Goal: Contribute content: Contribute content

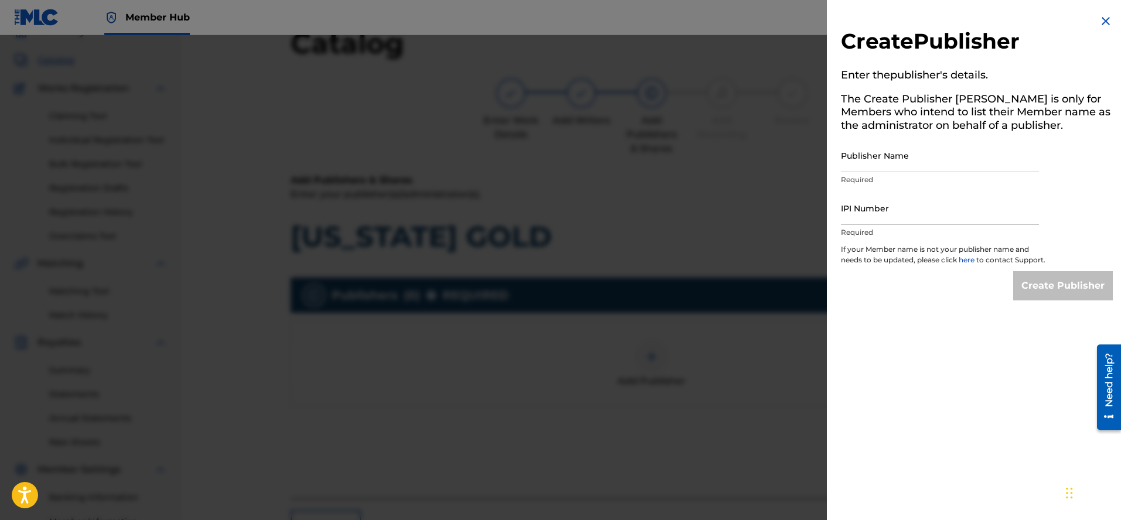
scroll to position [57, 0]
click at [1100, 21] on img at bounding box center [1106, 21] width 14 height 14
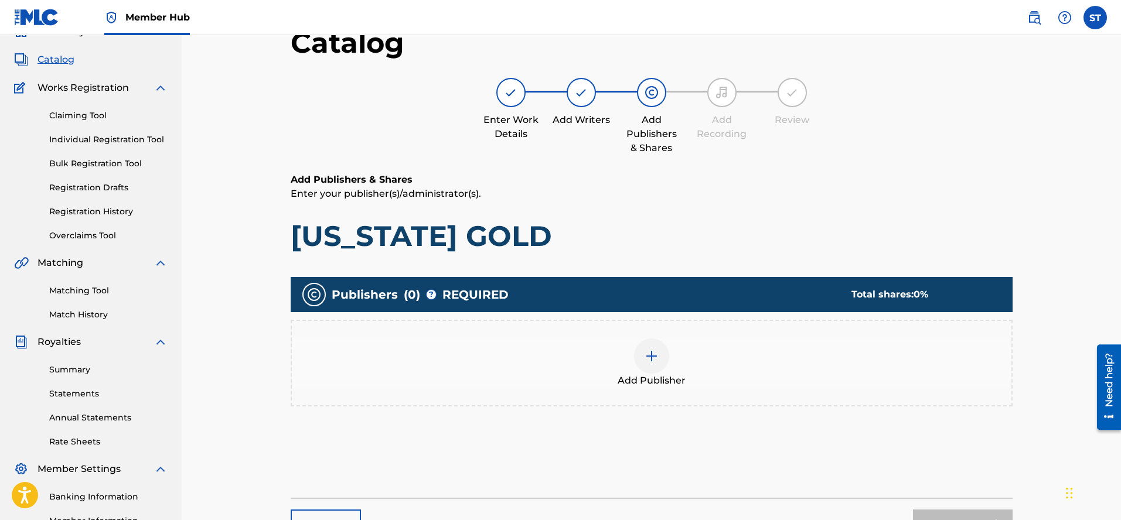
click at [45, 58] on span "Catalog" at bounding box center [56, 60] width 37 height 14
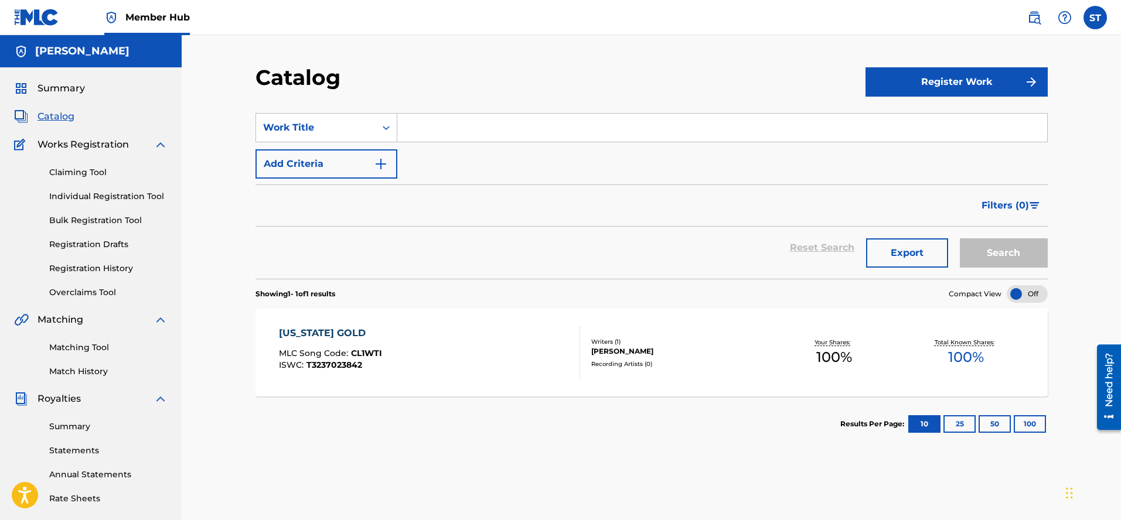
scroll to position [3, 0]
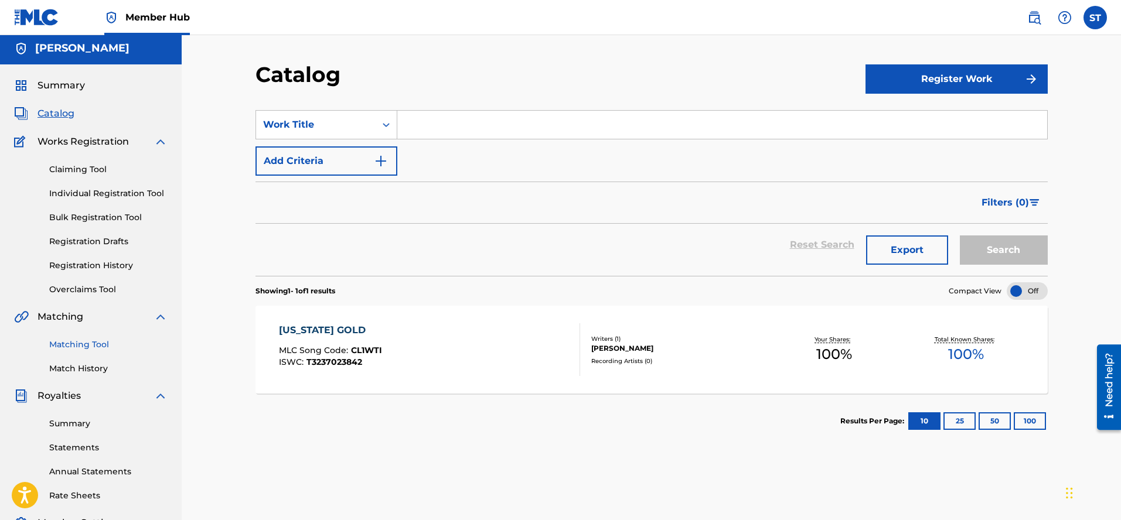
click at [80, 343] on link "Matching Tool" at bounding box center [108, 345] width 118 height 12
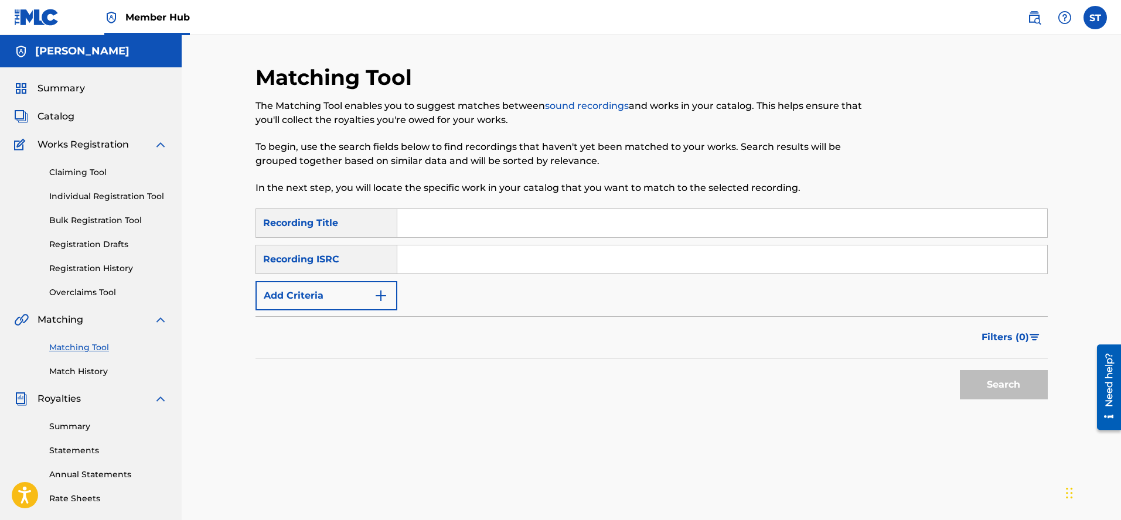
click at [416, 224] on input "Search Form" at bounding box center [722, 223] width 650 height 28
type input "[US_STATE] Gold"
click at [407, 260] on input "Search Form" at bounding box center [722, 260] width 650 height 28
paste input "QZNWS2503845"
type input "QZNWS2503845"
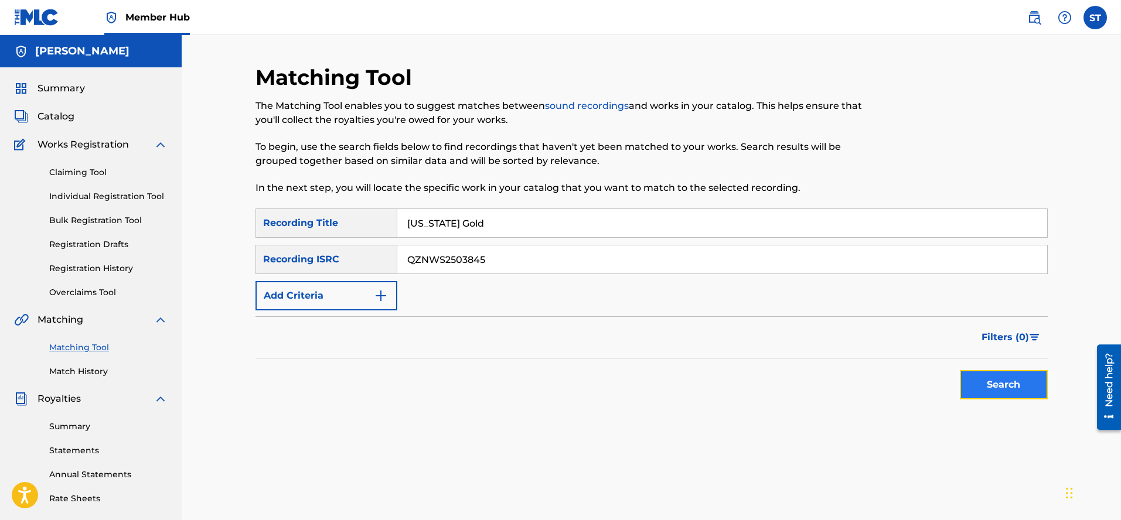
click at [1001, 381] on button "Search" at bounding box center [1004, 384] width 88 height 29
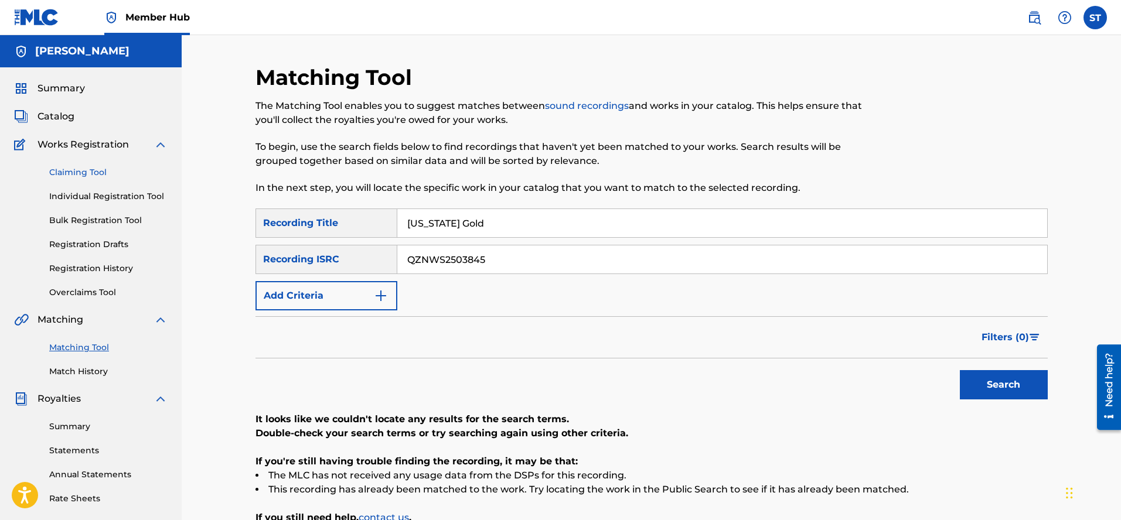
click at [77, 171] on link "Claiming Tool" at bounding box center [108, 172] width 118 height 12
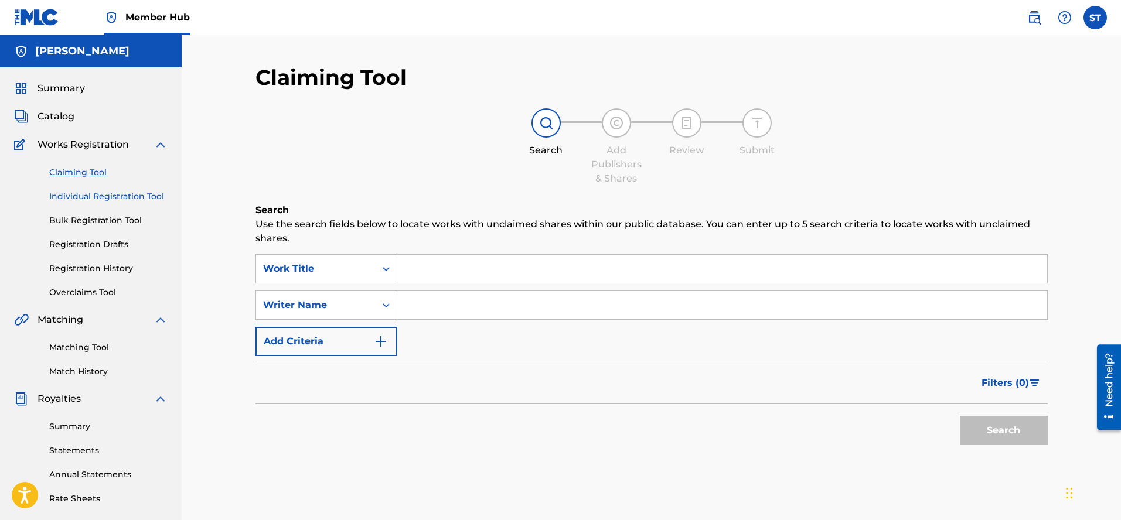
click at [111, 195] on link "Individual Registration Tool" at bounding box center [108, 196] width 118 height 12
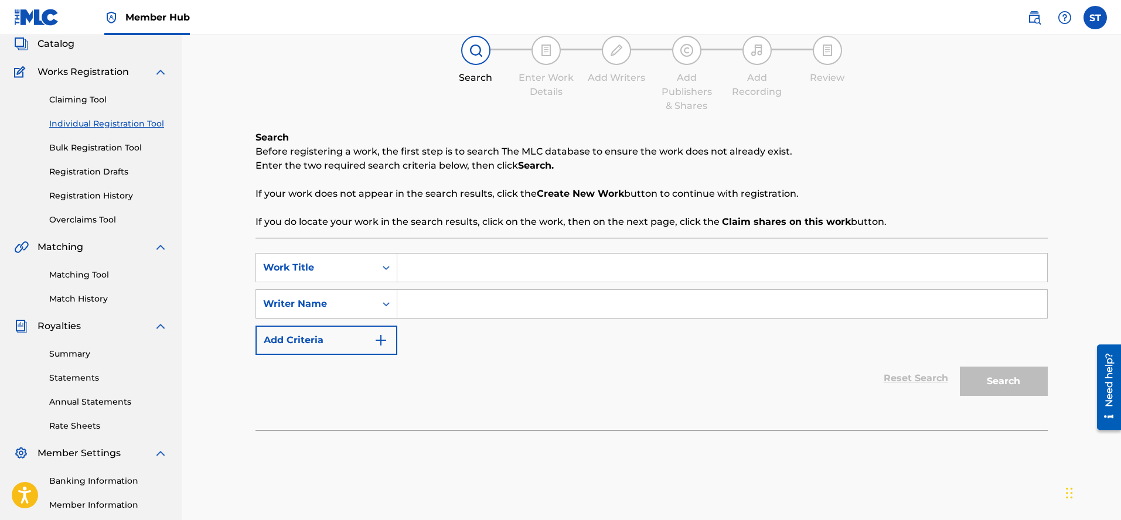
scroll to position [71, 0]
click at [411, 271] on input "Search Form" at bounding box center [722, 270] width 650 height 28
type input "Lives to Save"
click at [413, 308] on input "Search Form" at bounding box center [722, 306] width 650 height 28
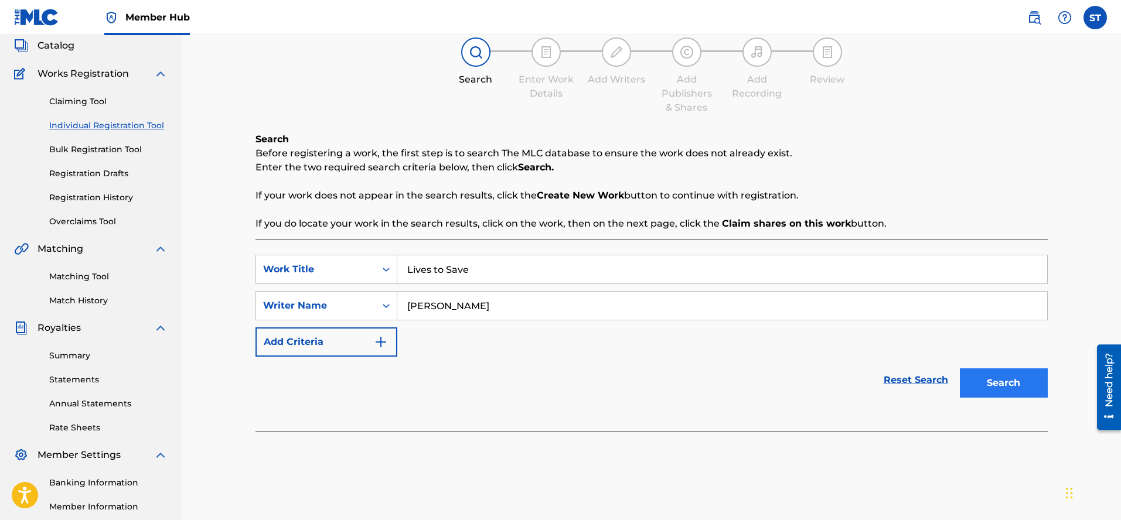
type input "[PERSON_NAME]"
click at [996, 386] on button "Search" at bounding box center [1004, 383] width 88 height 29
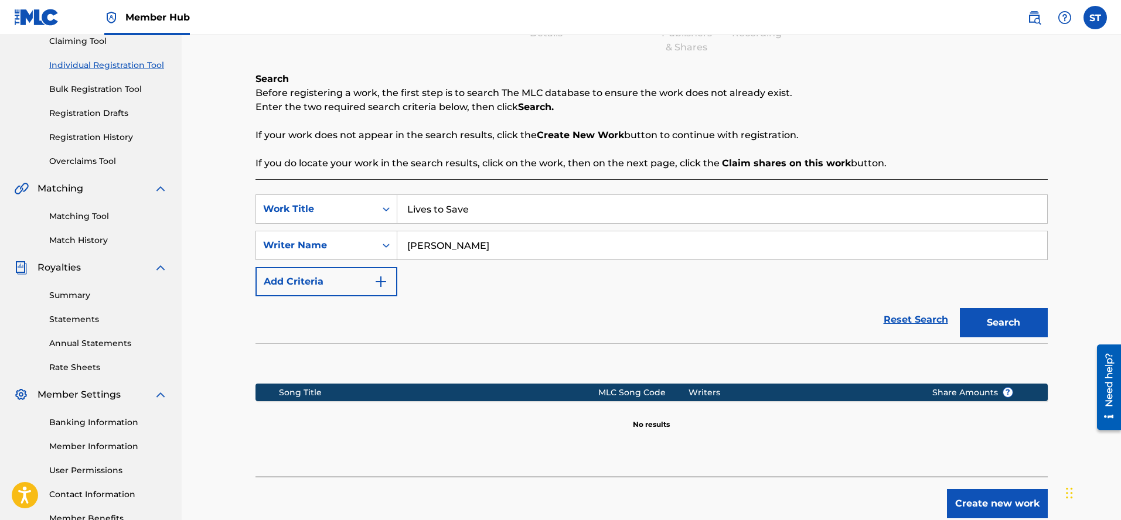
scroll to position [132, 0]
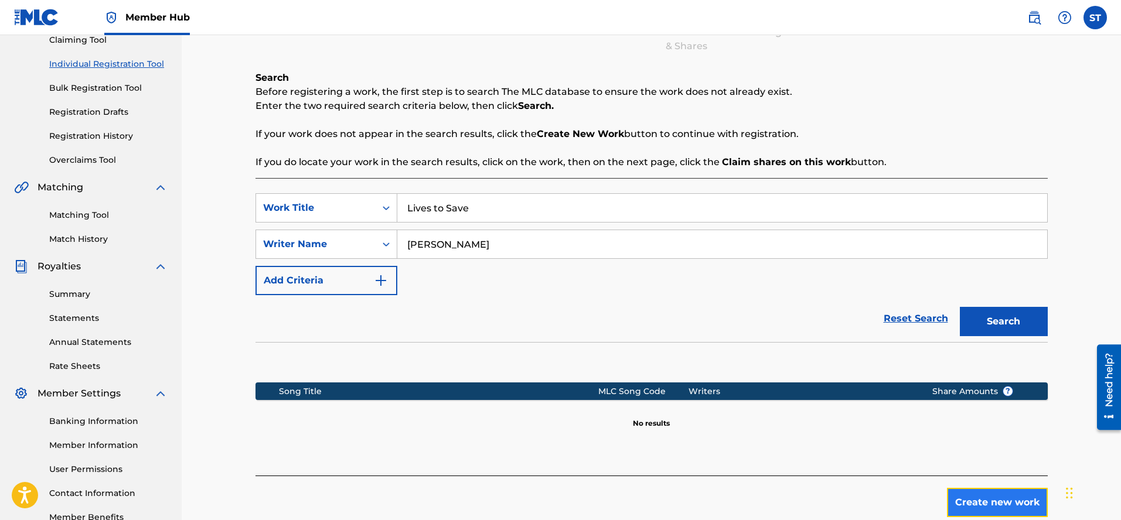
click at [985, 502] on button "Create new work" at bounding box center [997, 502] width 101 height 29
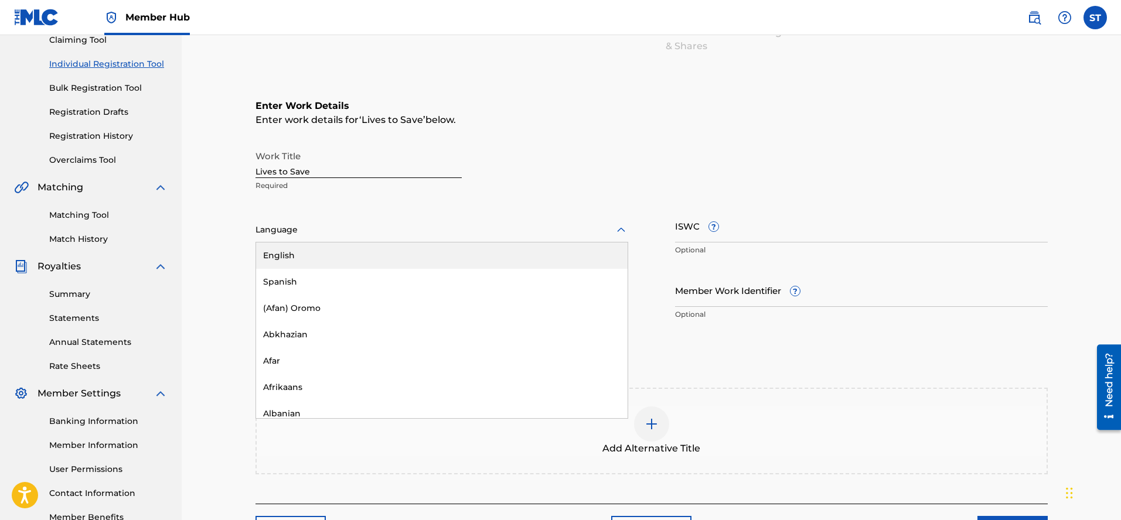
click at [291, 233] on div at bounding box center [442, 230] width 373 height 15
click at [286, 254] on div "English" at bounding box center [442, 256] width 372 height 26
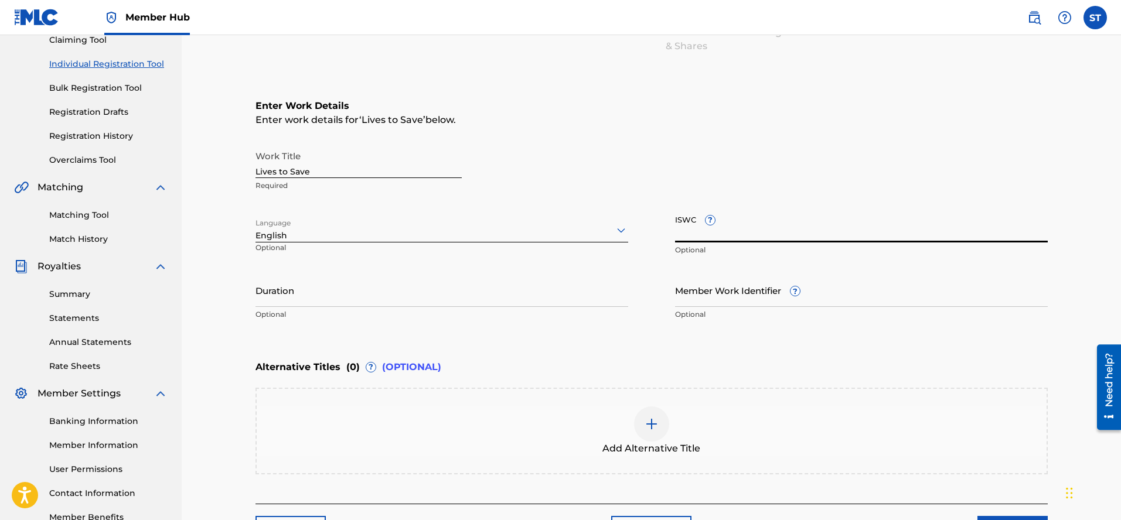
click at [682, 229] on input "ISWC ?" at bounding box center [861, 225] width 373 height 33
paste input "T9117022818"
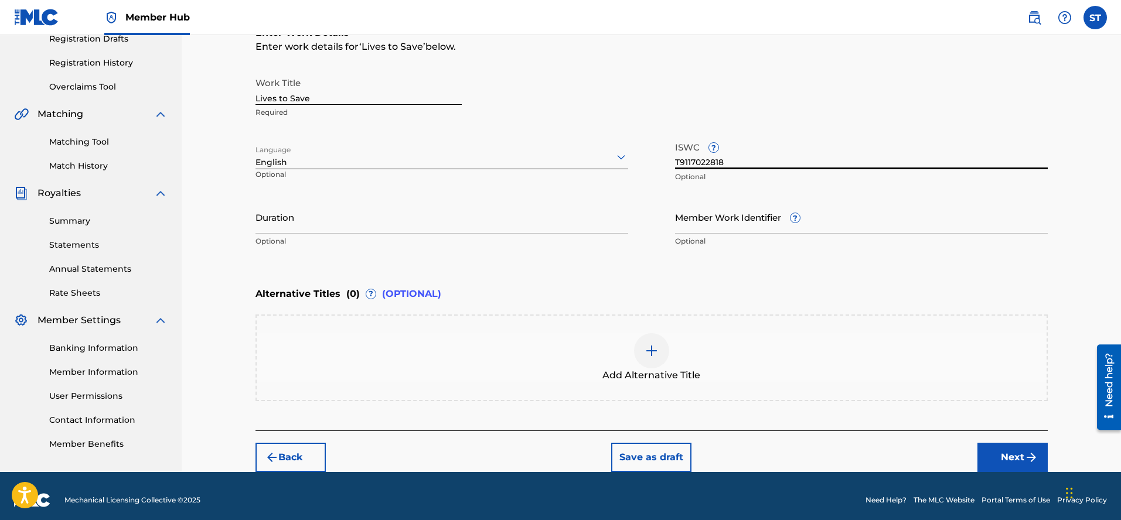
scroll to position [214, 0]
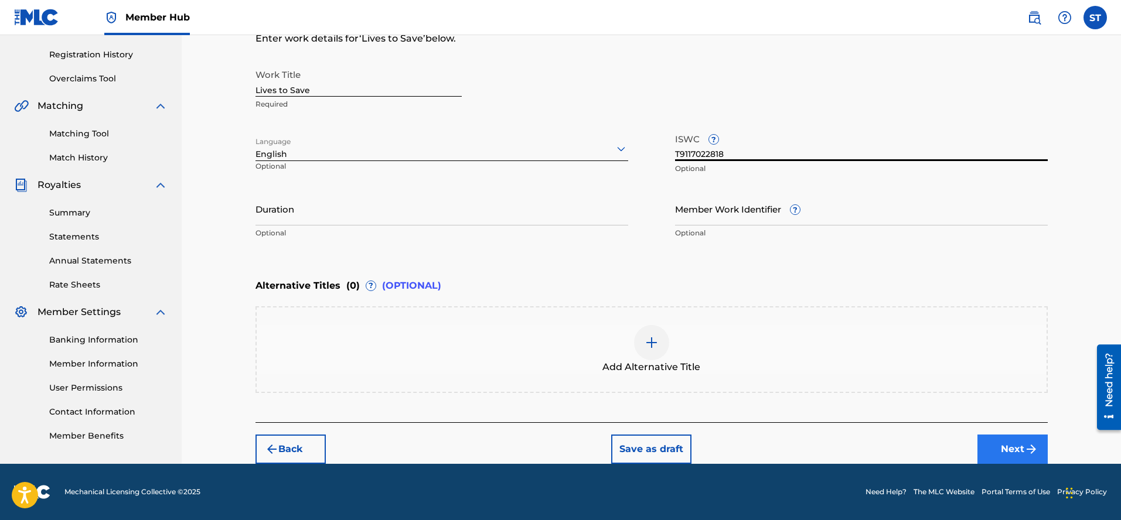
type input "T9117022818"
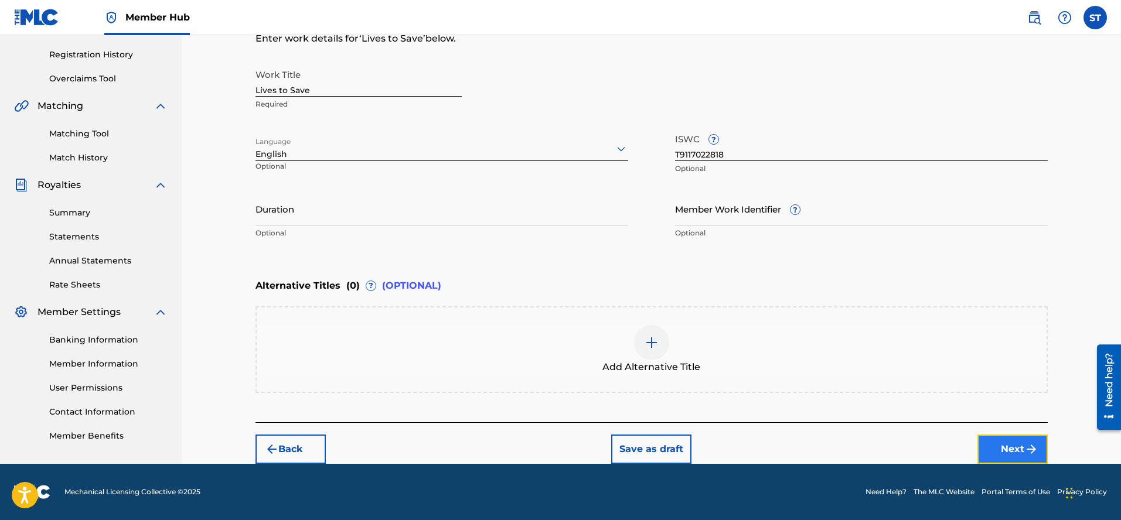
click at [1001, 449] on button "Next" at bounding box center [1013, 449] width 70 height 29
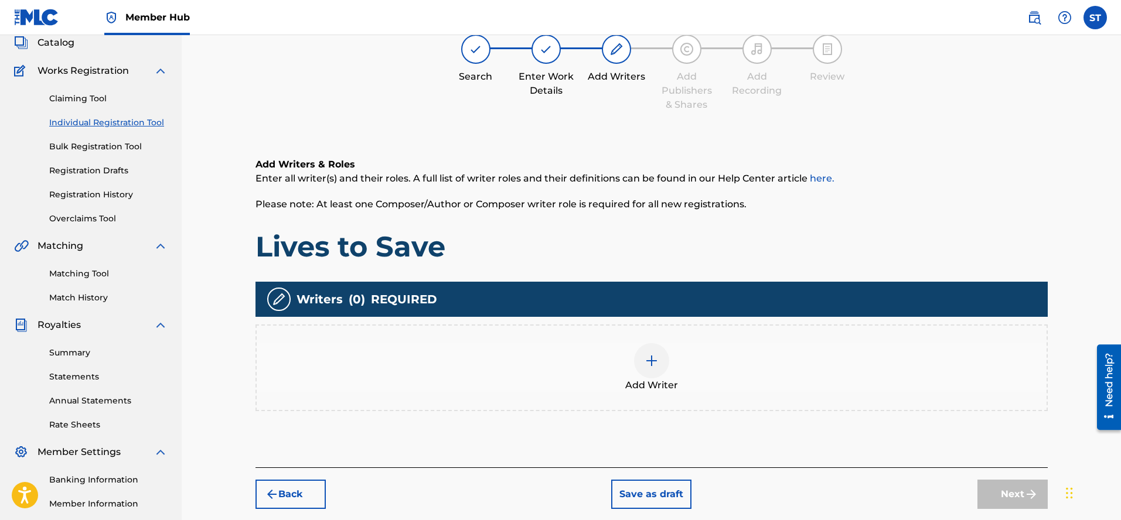
scroll to position [53, 0]
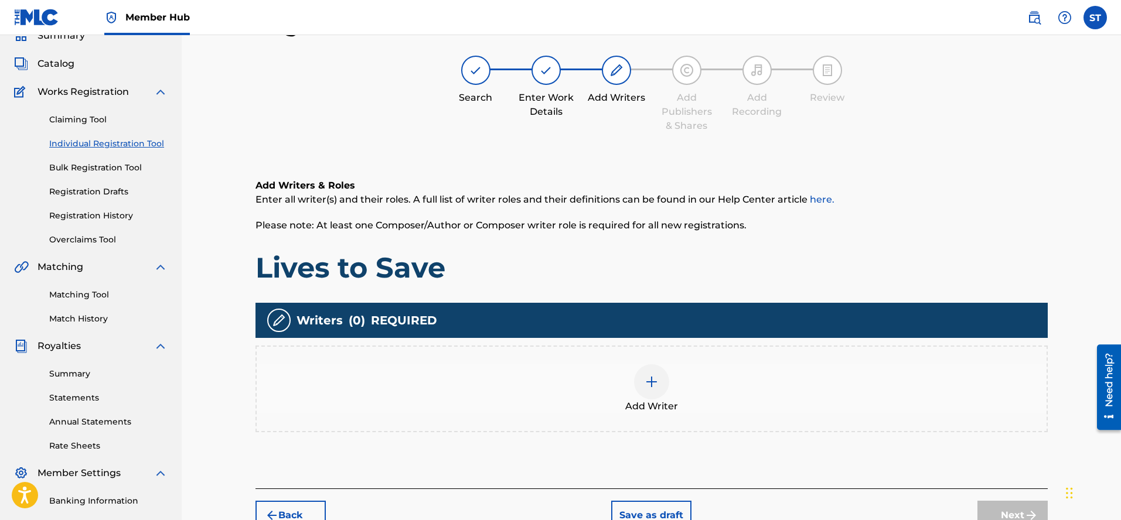
click at [649, 377] on img at bounding box center [652, 382] width 14 height 14
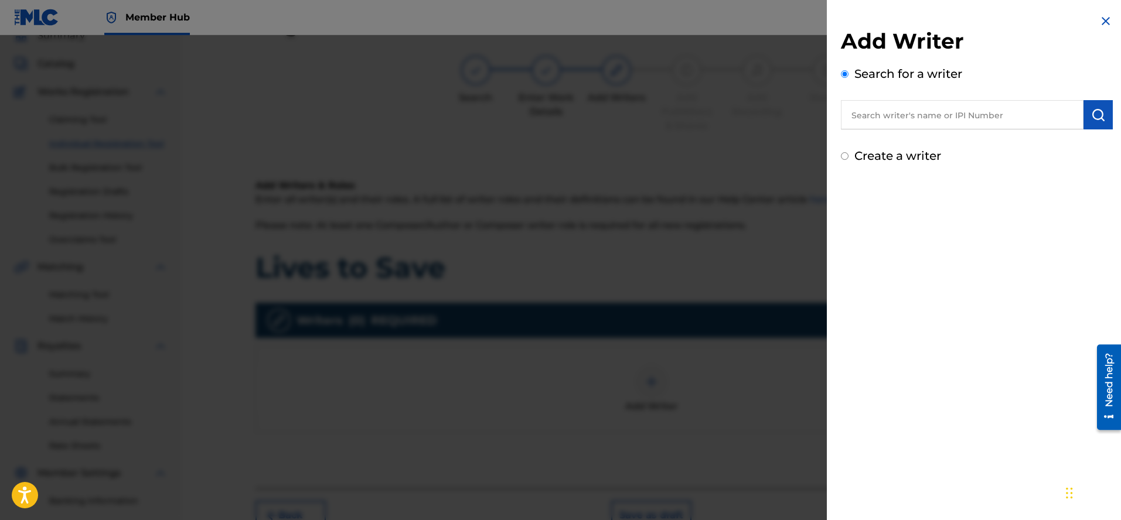
click at [853, 117] on input "text" at bounding box center [962, 114] width 243 height 29
click at [1091, 114] on img "submit" at bounding box center [1098, 115] width 14 height 14
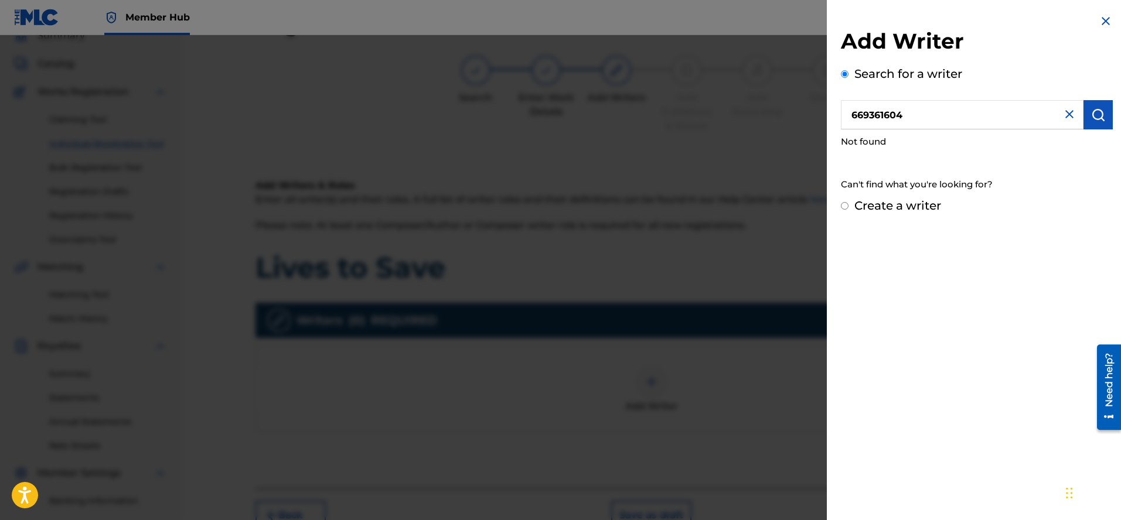
click at [852, 115] on input "669361604" at bounding box center [962, 114] width 243 height 29
type input "00669361604"
click at [1099, 116] on img "submit" at bounding box center [1098, 115] width 14 height 14
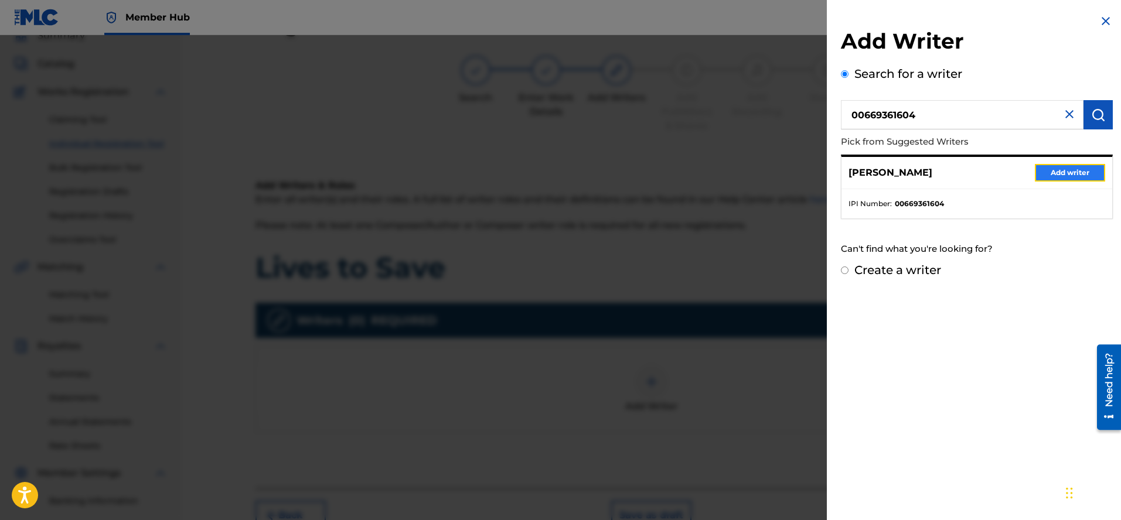
click at [1052, 169] on button "Add writer" at bounding box center [1070, 173] width 70 height 18
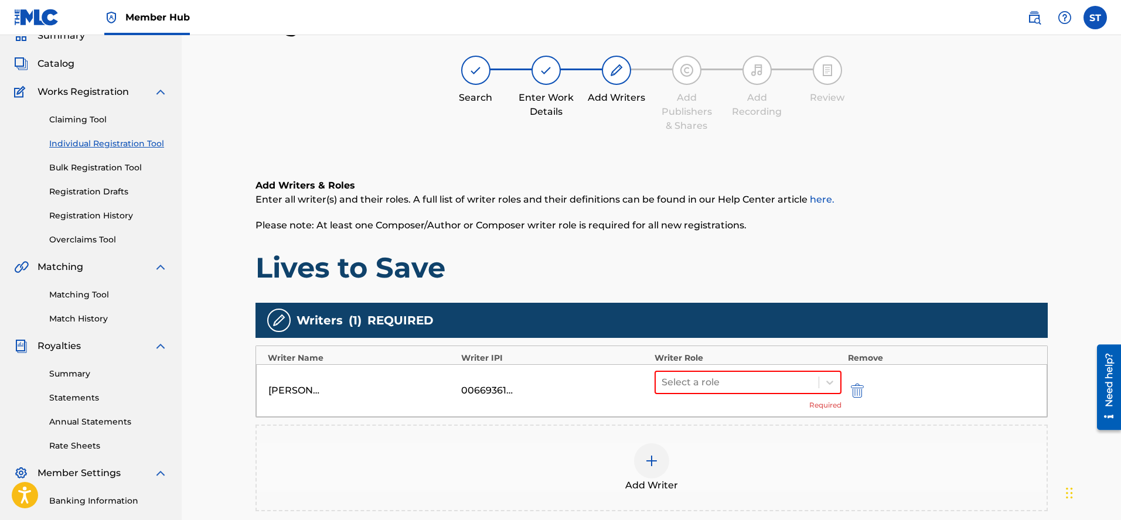
scroll to position [46, 0]
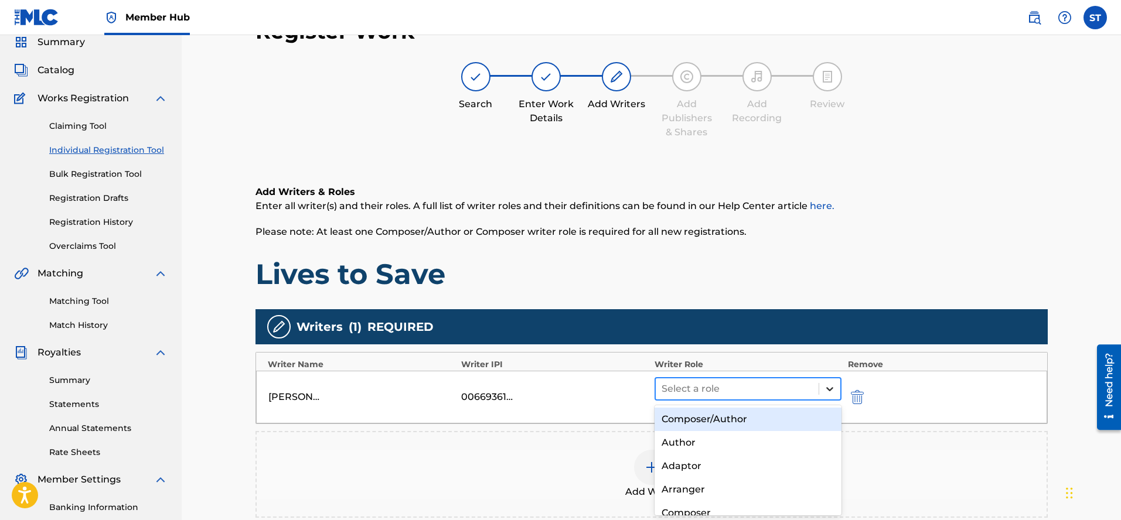
click at [831, 389] on icon at bounding box center [829, 389] width 7 height 4
click at [747, 422] on div "Composer/Author" at bounding box center [749, 419] width 188 height 23
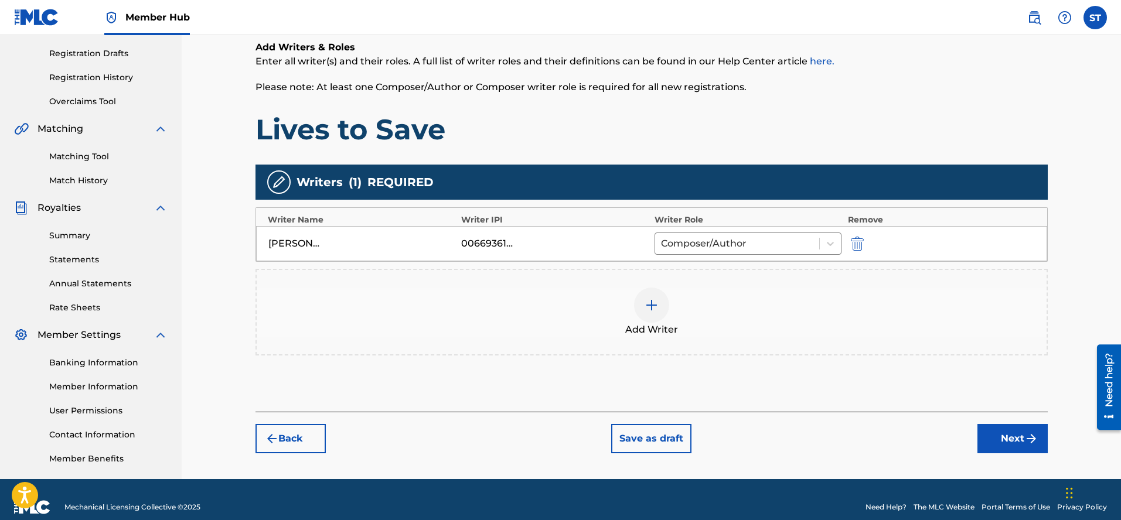
scroll to position [192, 0]
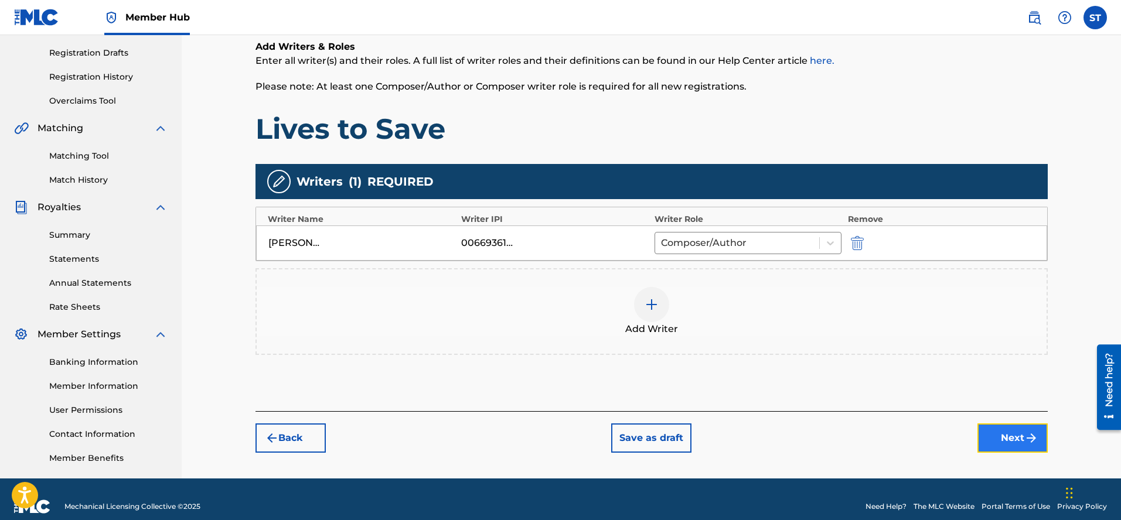
click at [1021, 437] on button "Next" at bounding box center [1013, 438] width 70 height 29
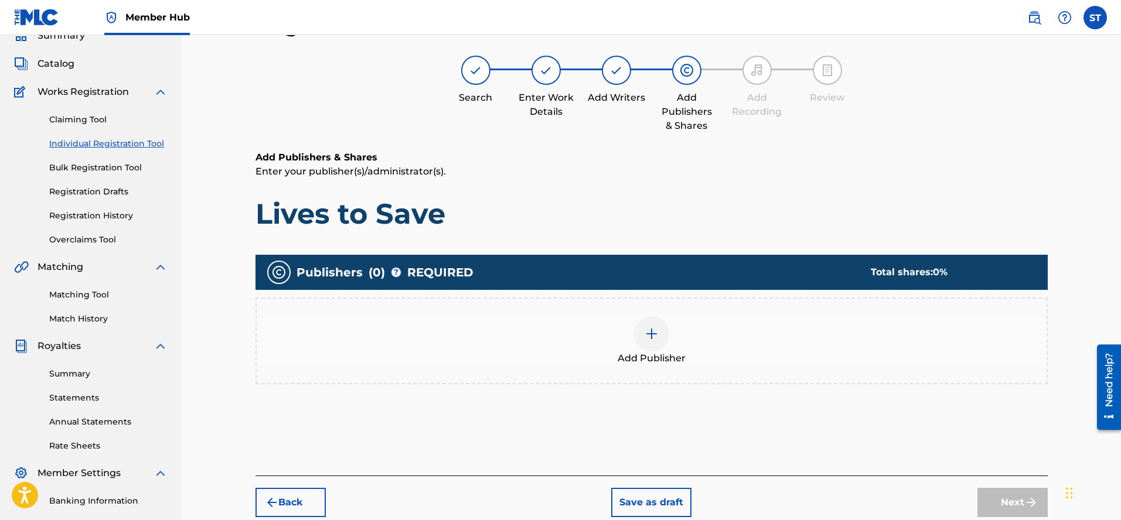
scroll to position [154, 0]
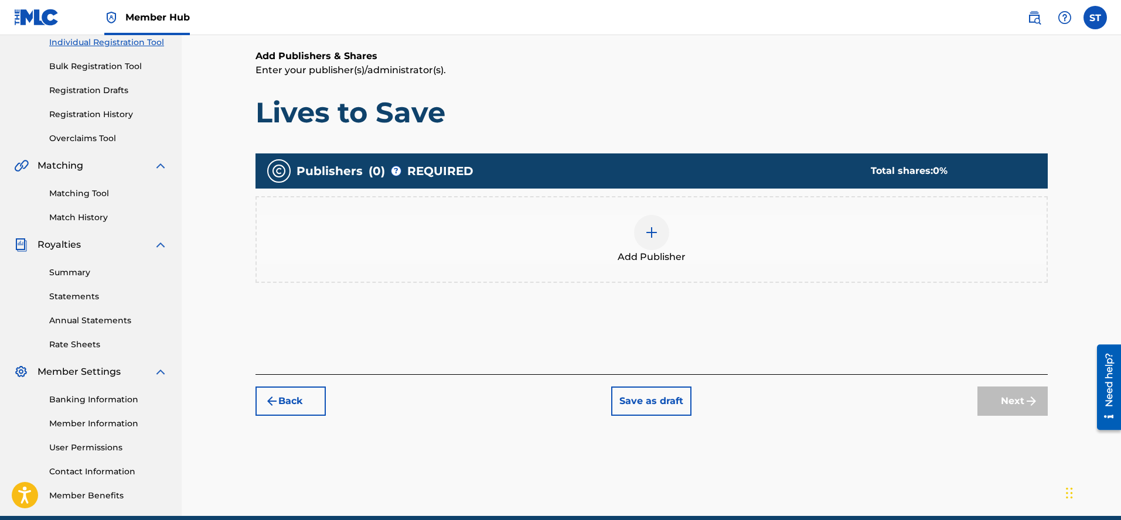
click at [651, 234] on img at bounding box center [652, 233] width 14 height 14
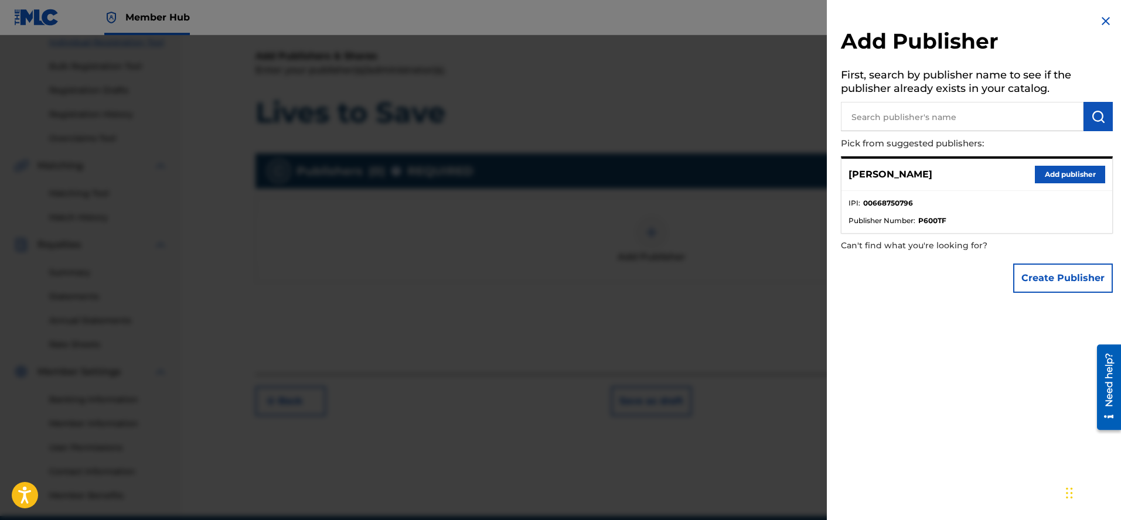
click at [1004, 387] on div "Add Publisher First, search by publisher name to see if the publisher already e…" at bounding box center [977, 260] width 300 height 520
click at [1100, 19] on img at bounding box center [1106, 21] width 14 height 14
